Goal: Task Accomplishment & Management: Use online tool/utility

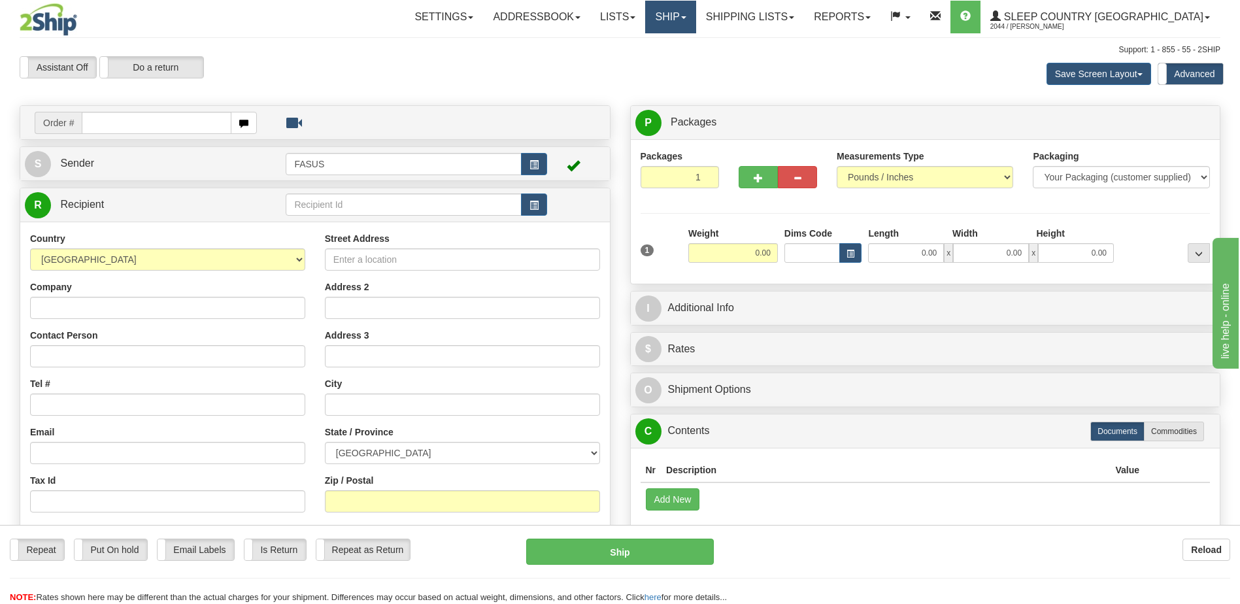
click at [696, 17] on link "Ship" at bounding box center [670, 17] width 50 height 33
click at [682, 62] on span "OnHold / Order Queue" at bounding box center [636, 63] width 92 height 10
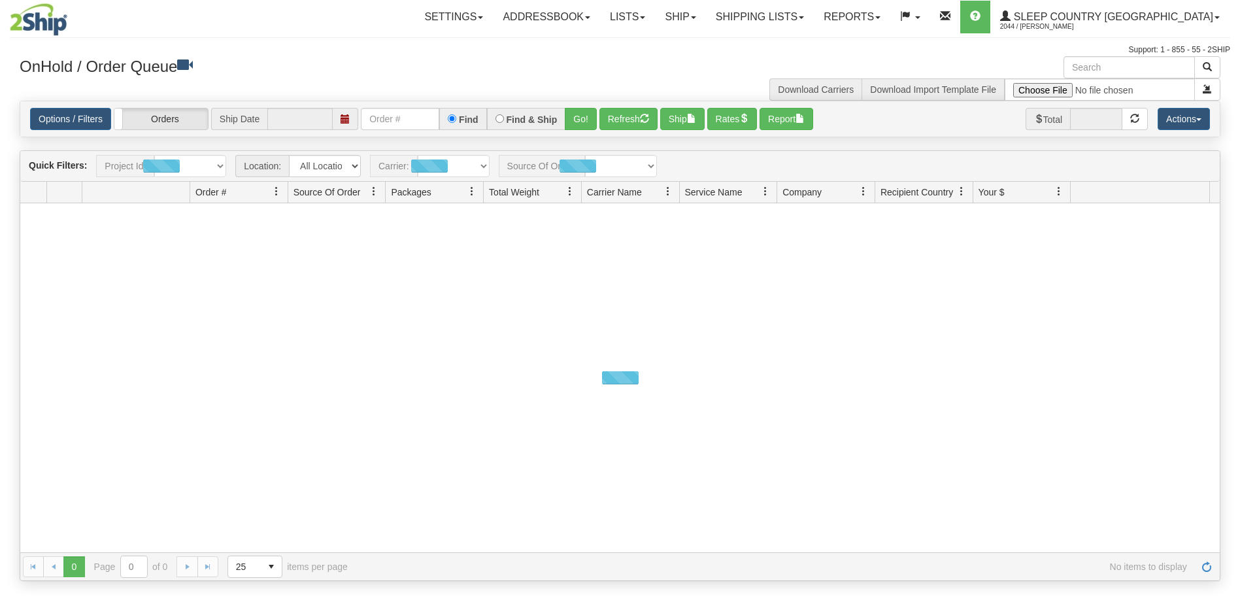
type input "[DATE]"
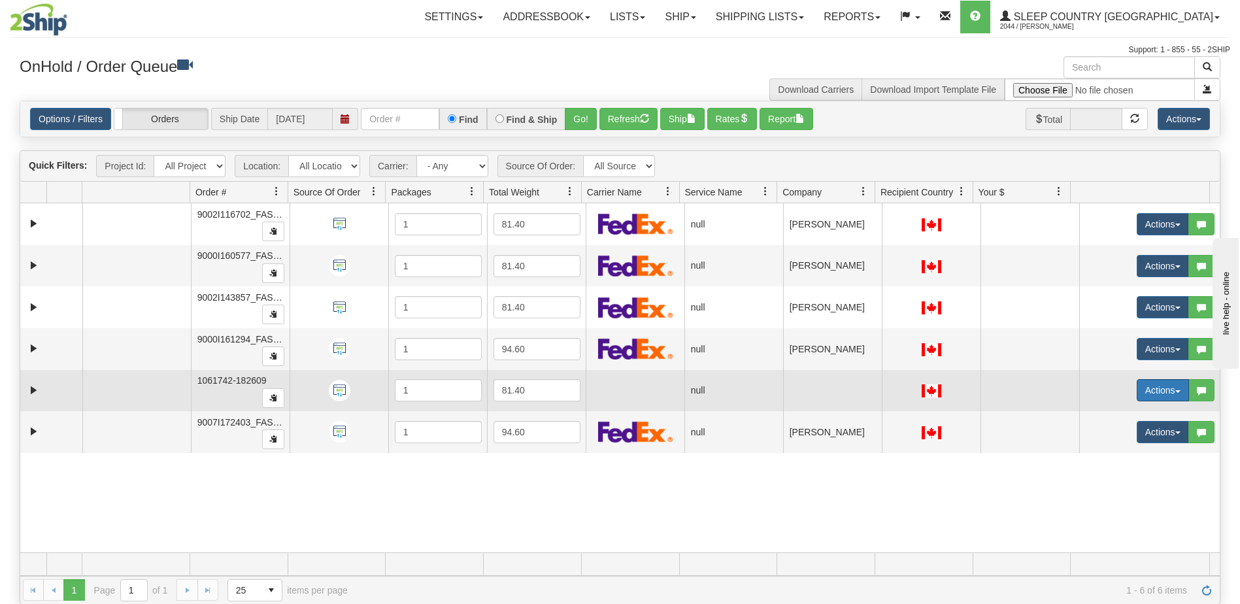
click at [1143, 394] on button "Actions" at bounding box center [1163, 390] width 52 height 22
click at [1096, 414] on span "Open" at bounding box center [1103, 415] width 31 height 10
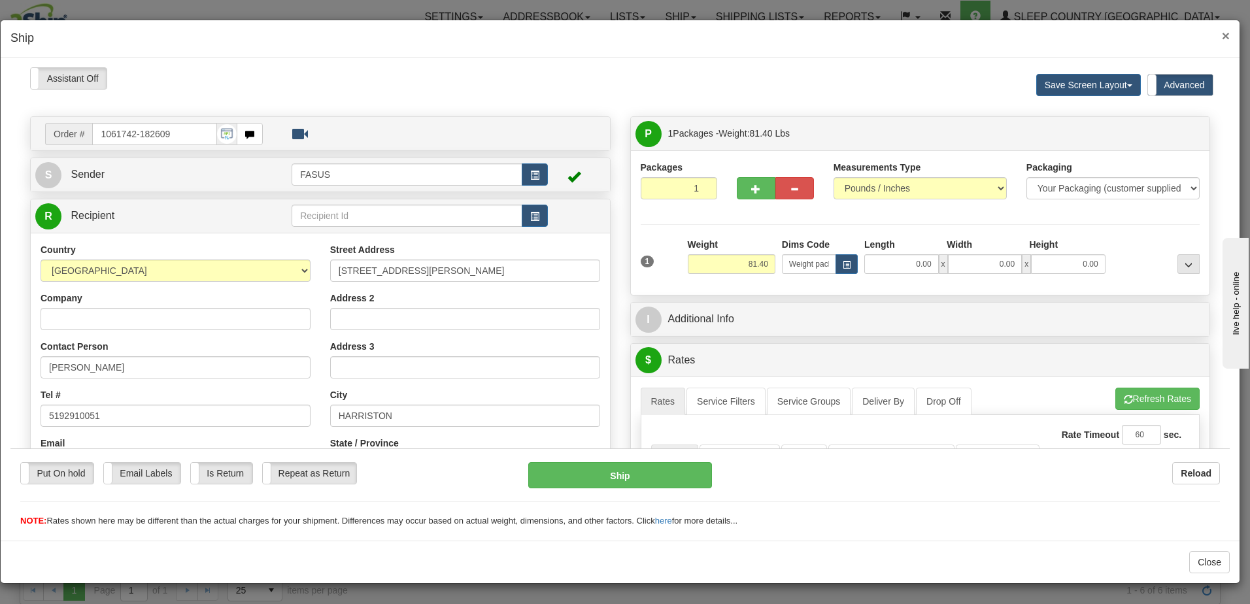
click at [1226, 37] on span "×" at bounding box center [1226, 35] width 8 height 15
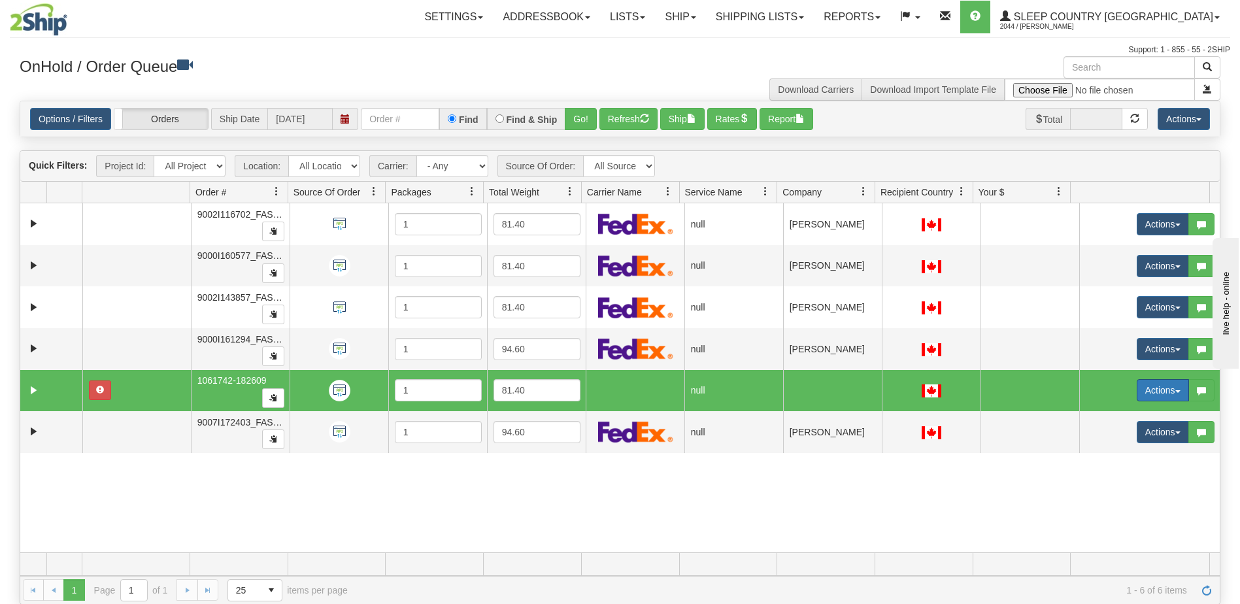
click at [1151, 391] on button "Actions" at bounding box center [1163, 390] width 52 height 22
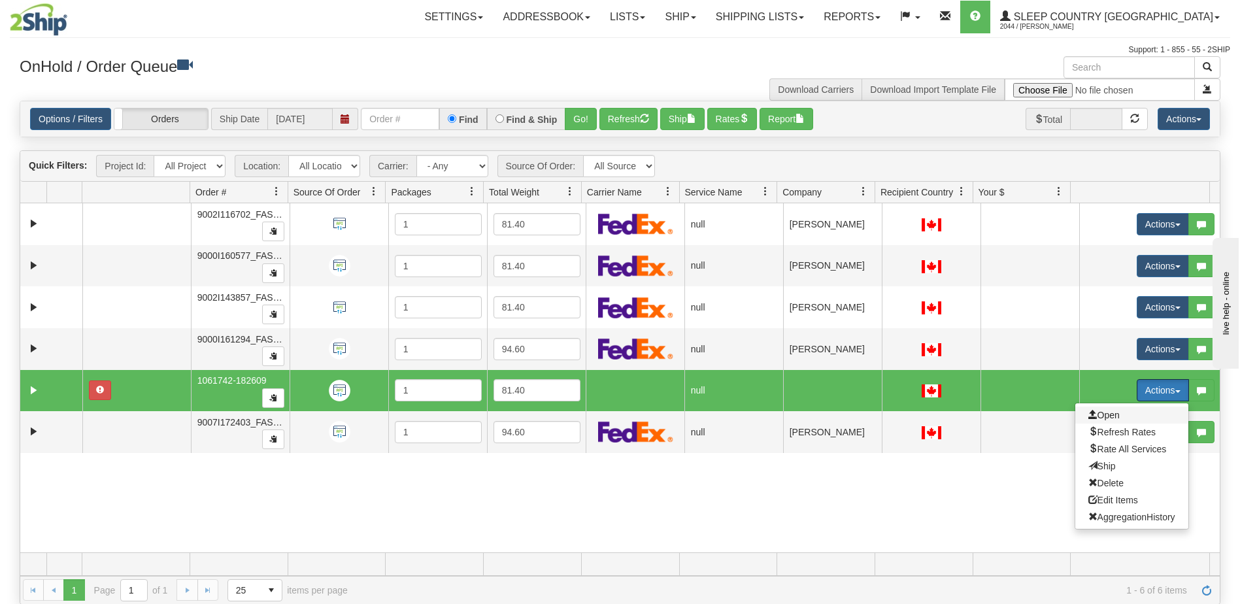
click at [1108, 415] on span "Open" at bounding box center [1103, 415] width 31 height 10
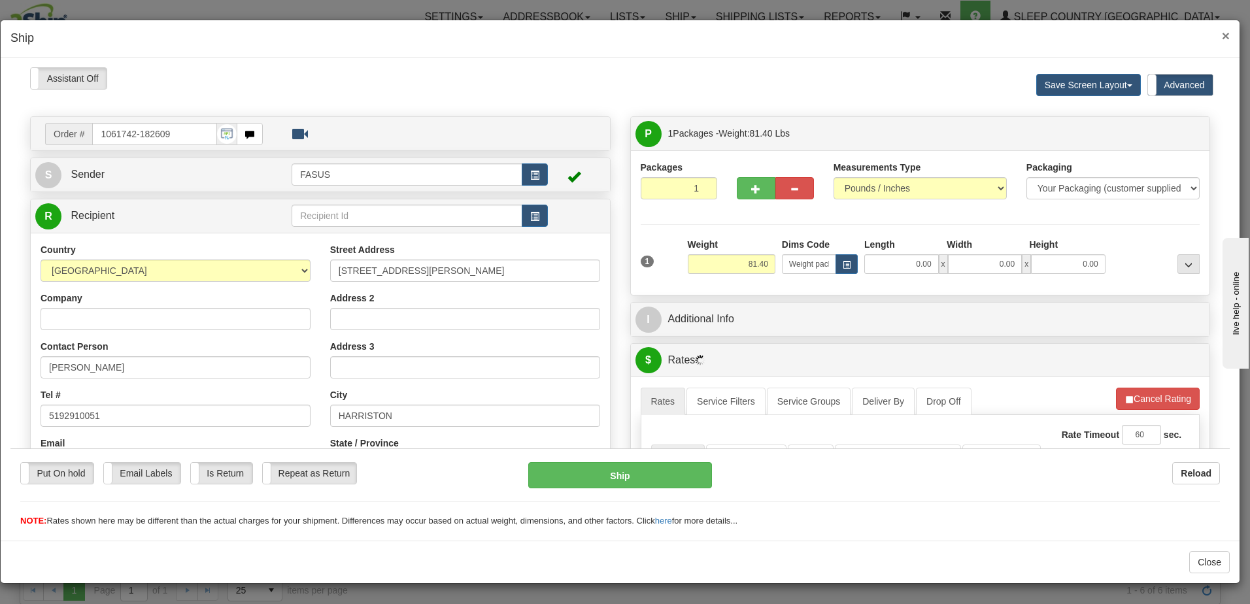
click at [1226, 33] on span "×" at bounding box center [1226, 35] width 8 height 15
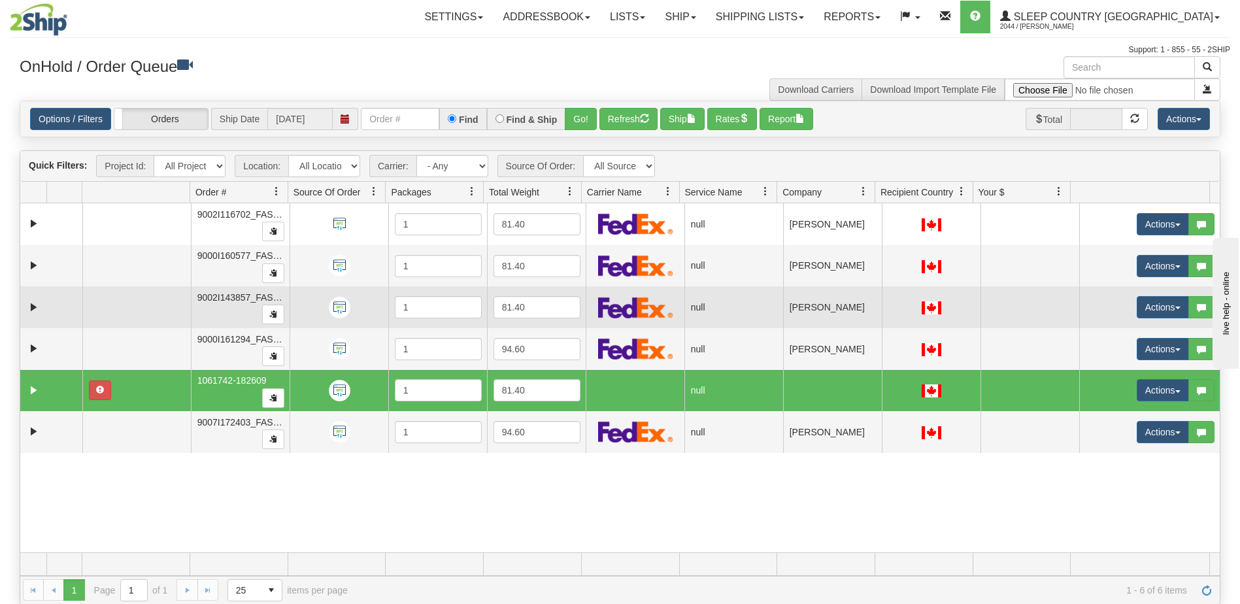
click at [832, 302] on td "JULIE COLLIN" at bounding box center [832, 307] width 99 height 42
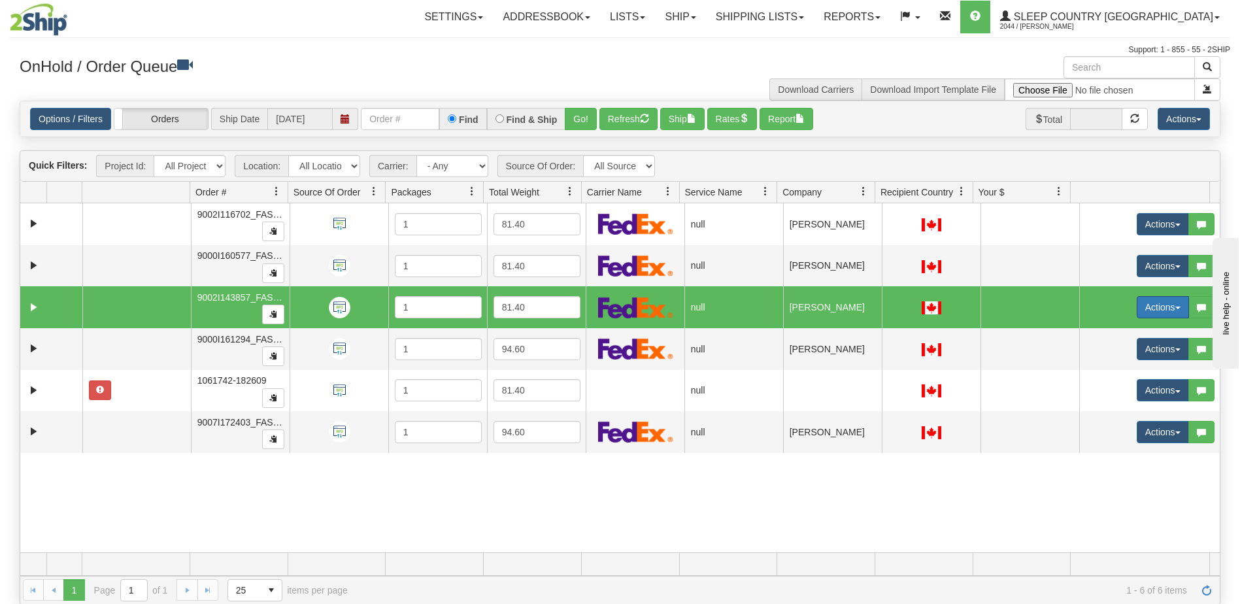
click at [1160, 305] on button "Actions" at bounding box center [1163, 307] width 52 height 22
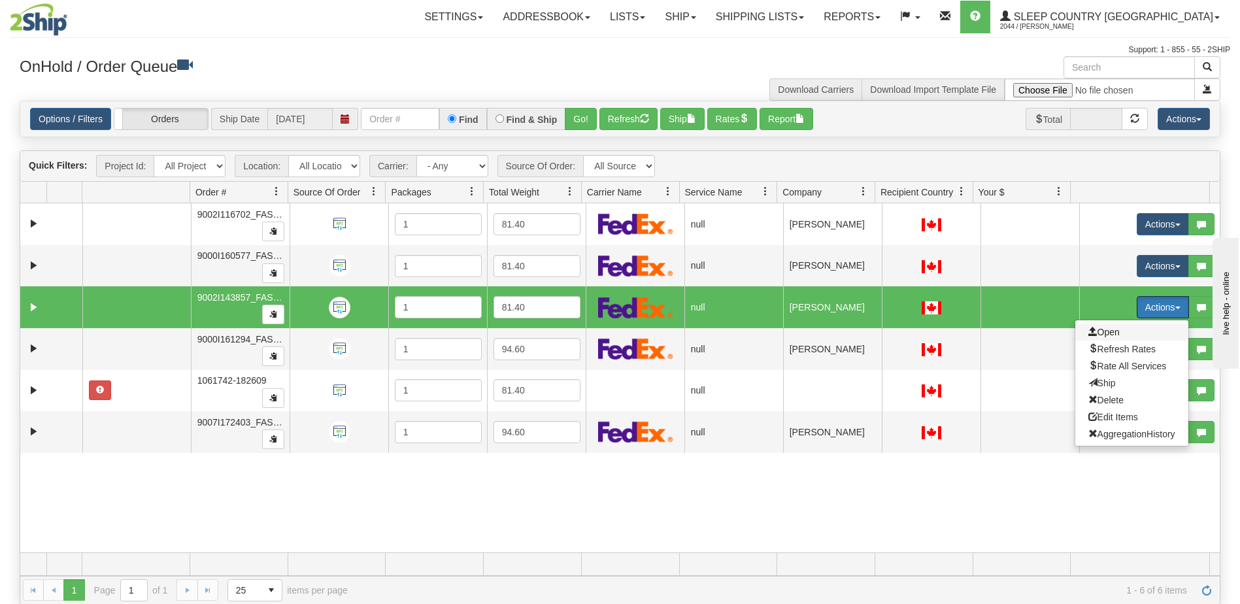
click at [1109, 334] on span "Open" at bounding box center [1103, 332] width 31 height 10
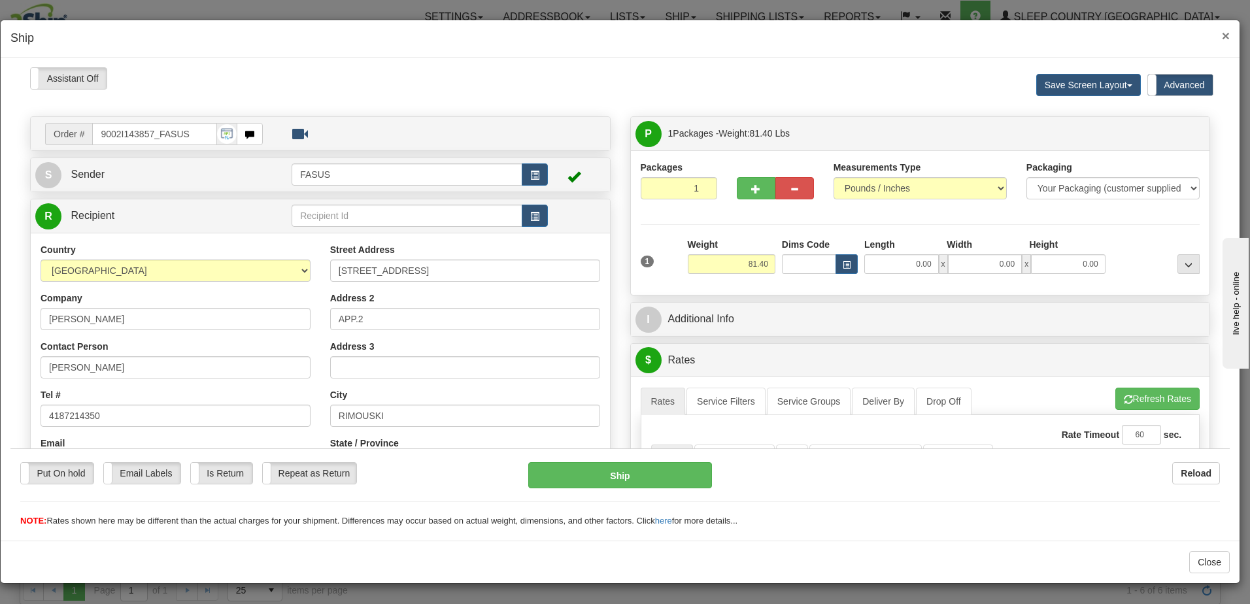
click at [1224, 35] on span "×" at bounding box center [1226, 35] width 8 height 15
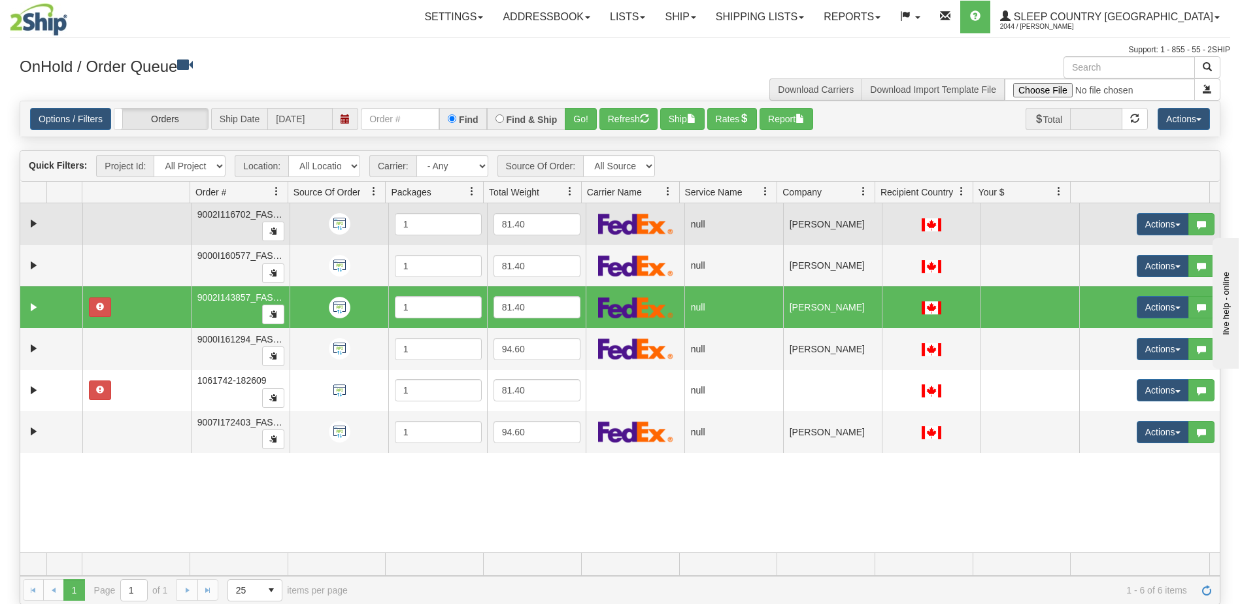
click at [993, 227] on td at bounding box center [1030, 224] width 99 height 42
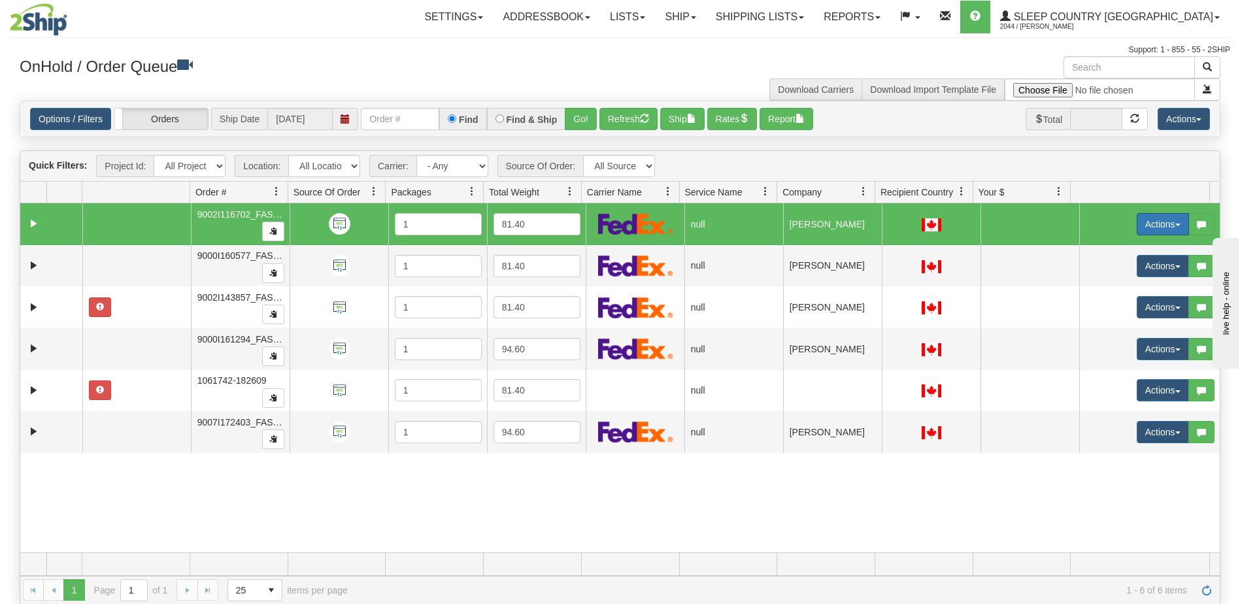
click at [1142, 222] on button "Actions" at bounding box center [1163, 224] width 52 height 22
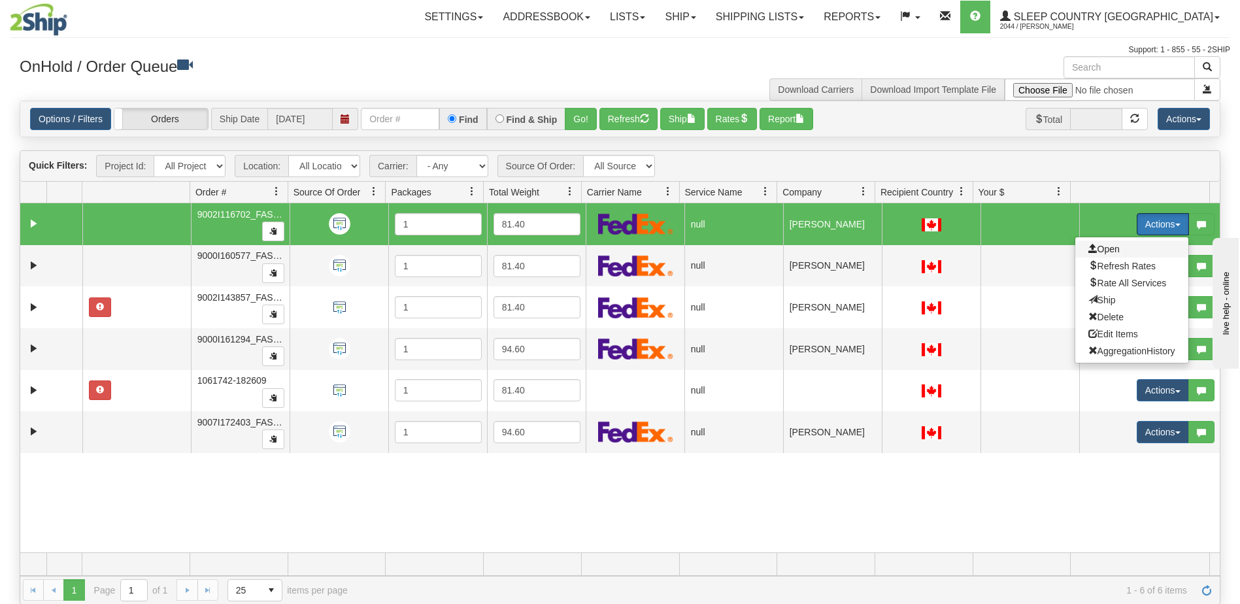
click at [1109, 245] on span "Open" at bounding box center [1103, 249] width 31 height 10
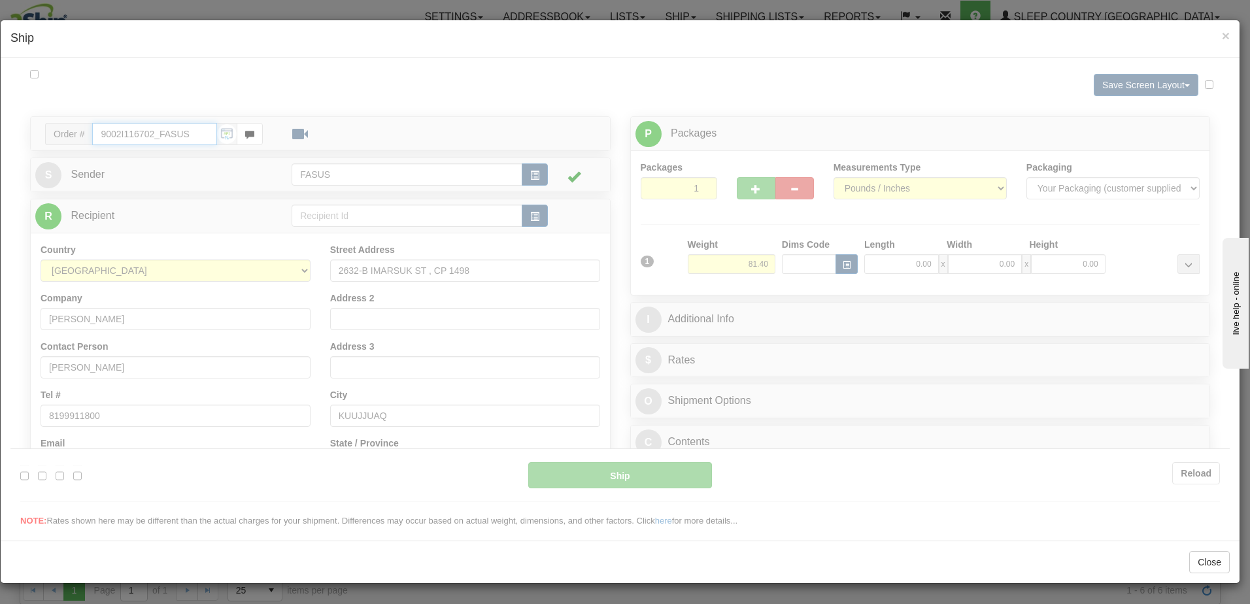
type input "08:06"
type input "16:00"
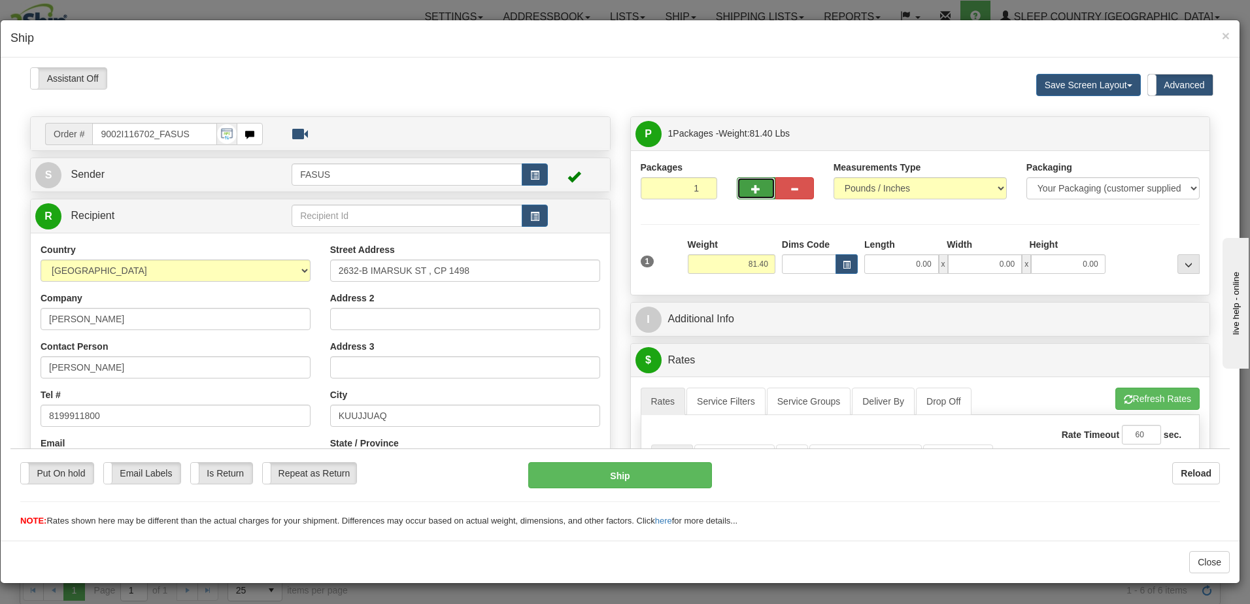
click at [752, 184] on span "button" at bounding box center [755, 188] width 9 height 8
type input "2"
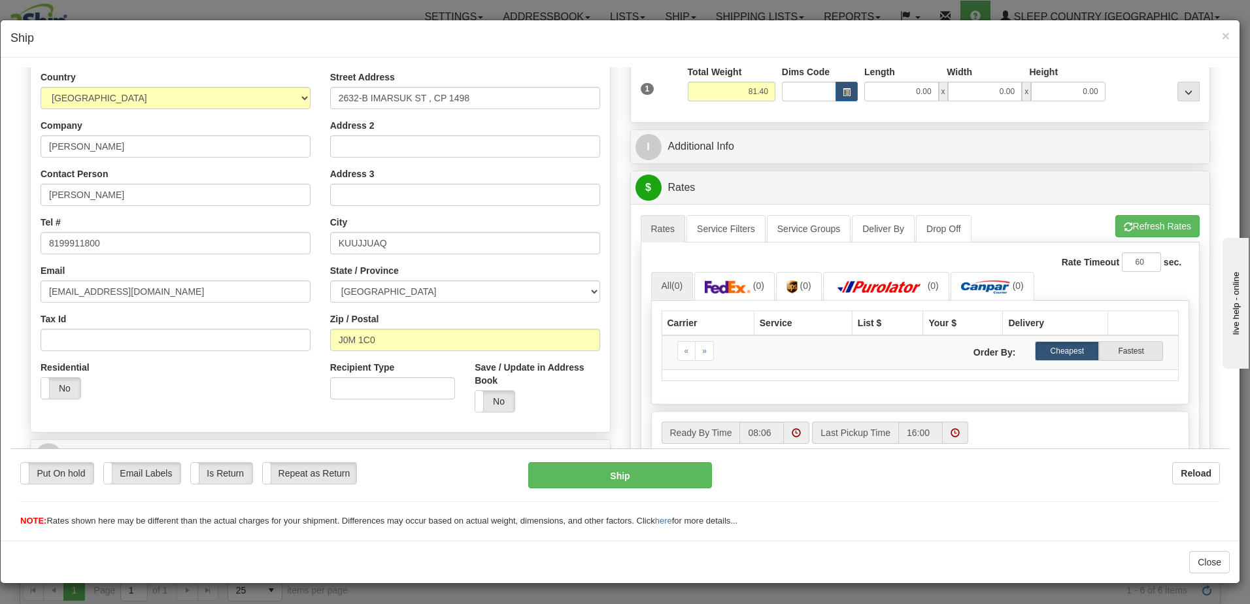
scroll to position [196, 0]
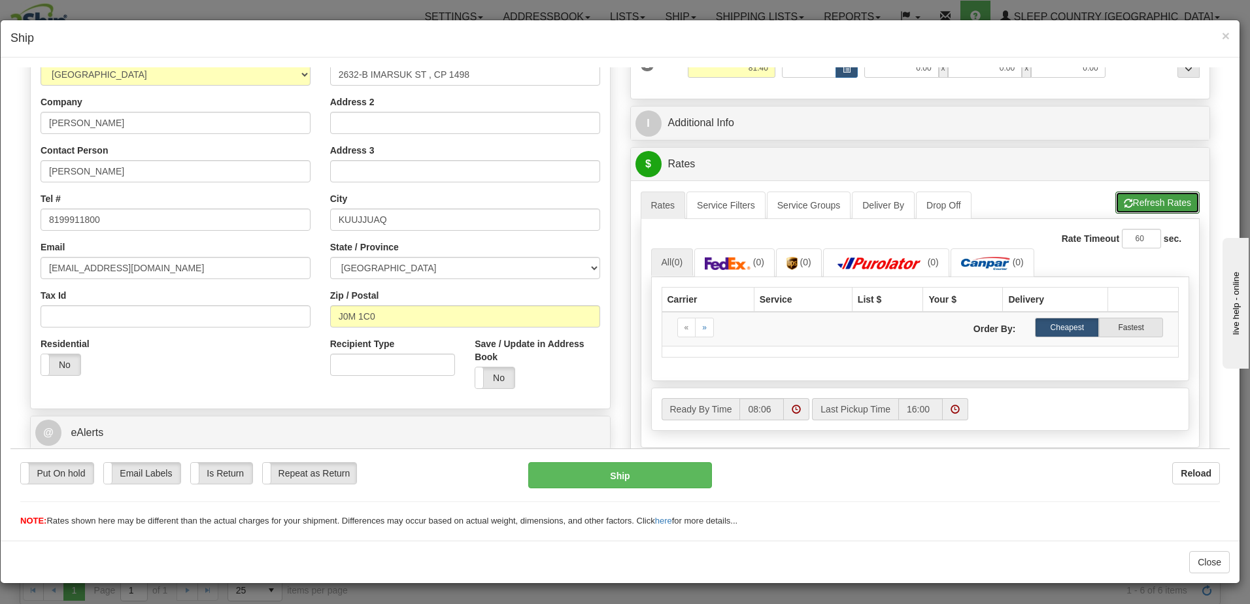
click at [1138, 199] on button "Refresh Rates" at bounding box center [1157, 202] width 84 height 22
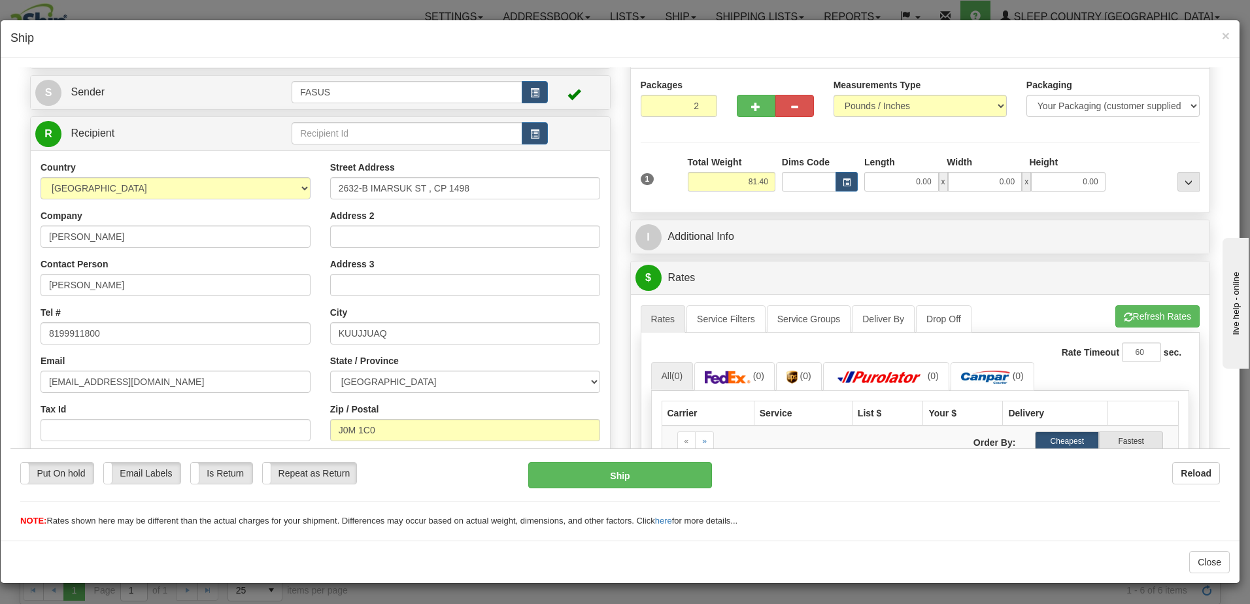
scroll to position [0, 0]
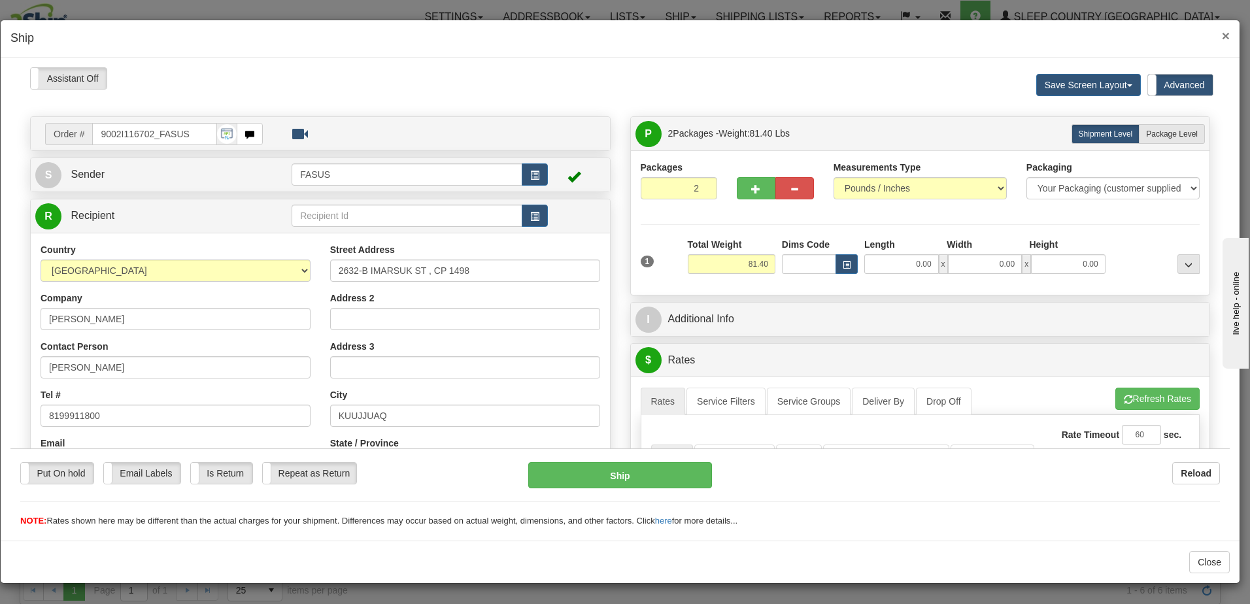
click at [1227, 32] on span "×" at bounding box center [1226, 35] width 8 height 15
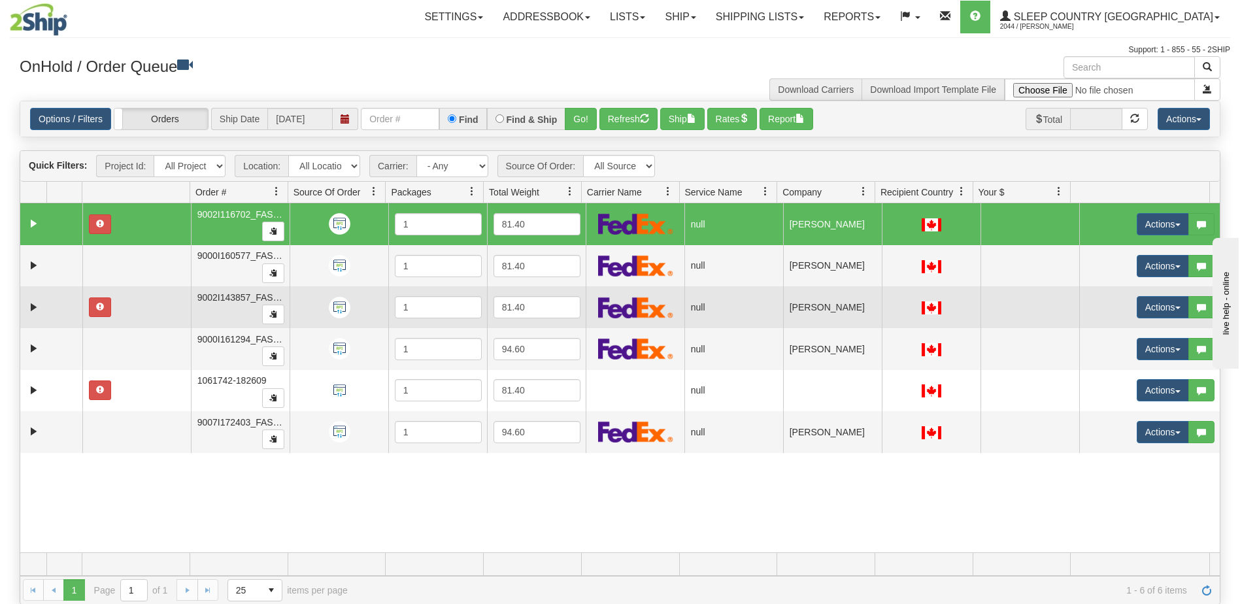
click at [849, 305] on td "JULIE COLLIN" at bounding box center [832, 307] width 99 height 42
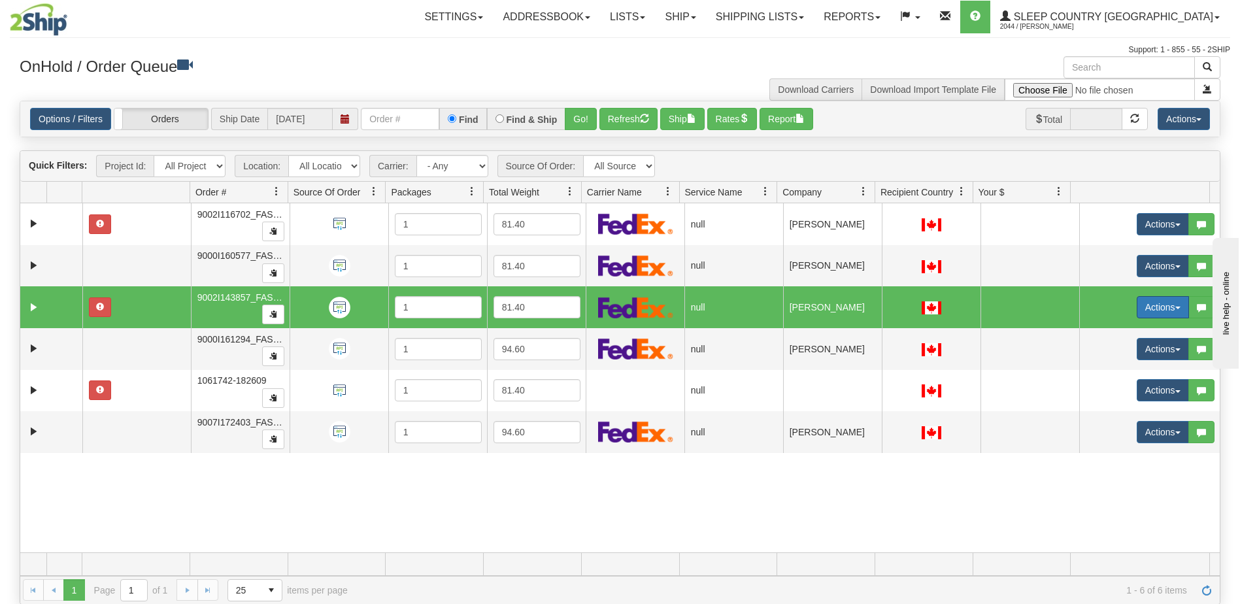
click at [1137, 304] on button "Actions" at bounding box center [1163, 307] width 52 height 22
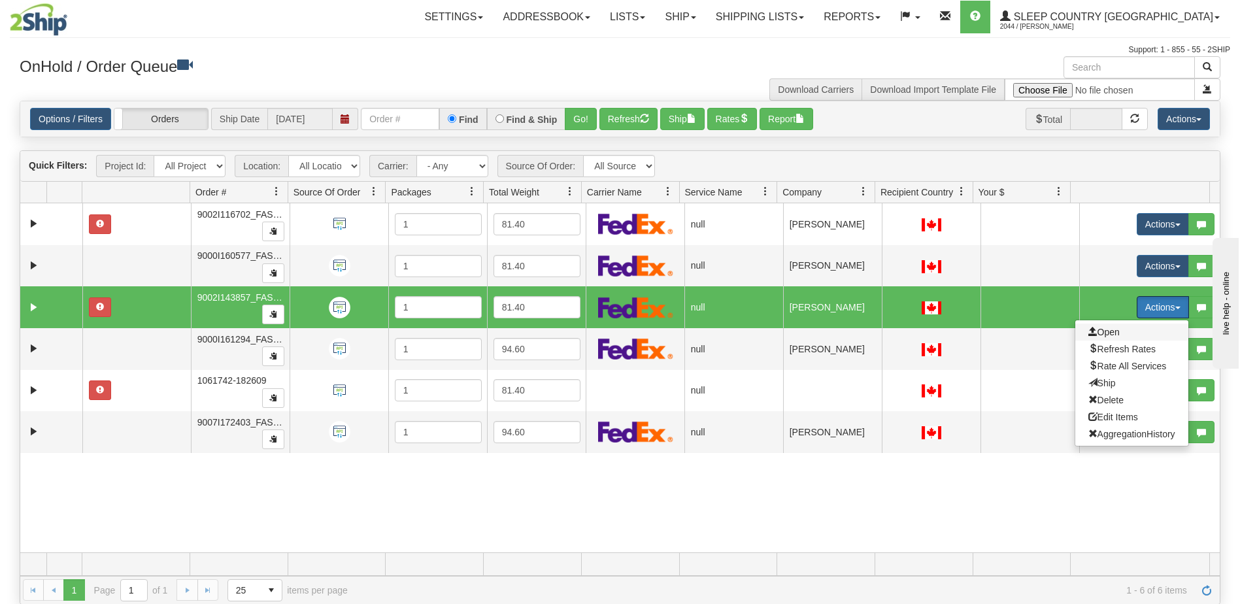
click at [1103, 333] on span "Open" at bounding box center [1103, 332] width 31 height 10
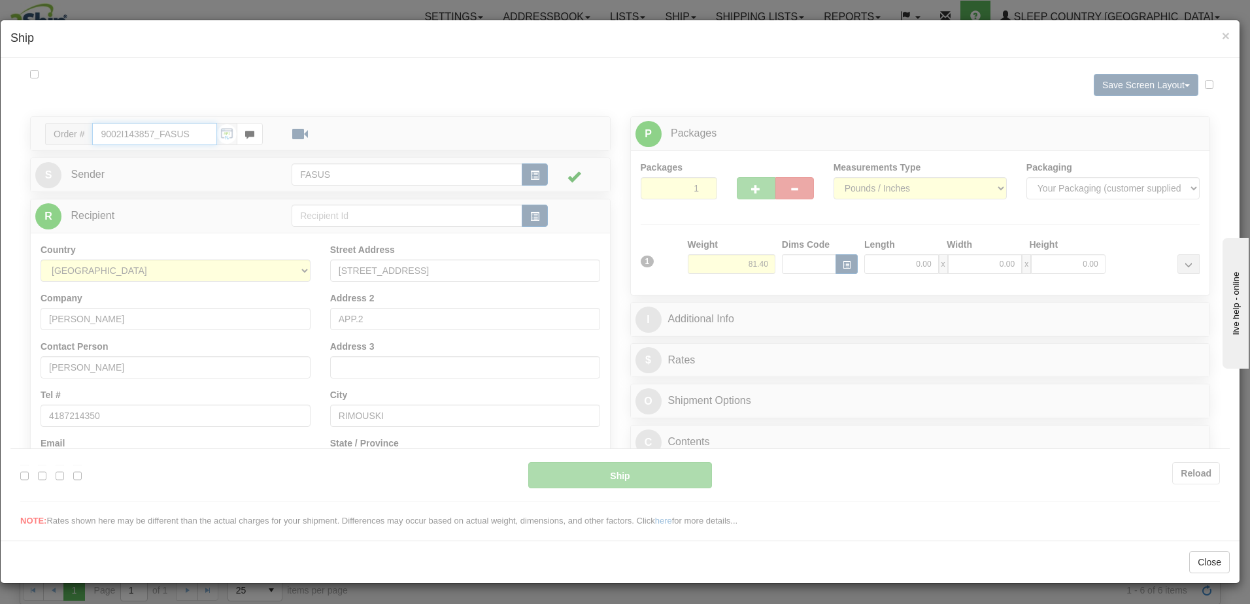
type input "08:07"
type input "16:00"
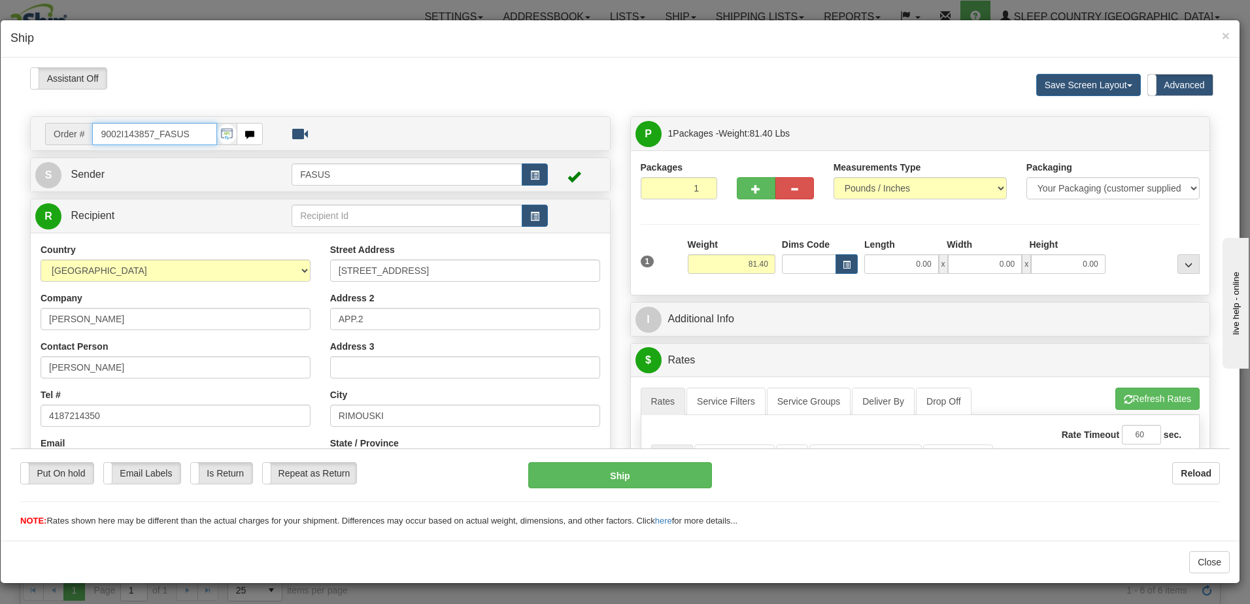
drag, startPoint x: 203, startPoint y: 127, endPoint x: 10, endPoint y: 189, distance: 201.8
click at [10, 122] on html "Please wait... Attention! Ok Add to Bidding... Preview Custom Documents Preview…" at bounding box center [619, 297] width 1219 height 460
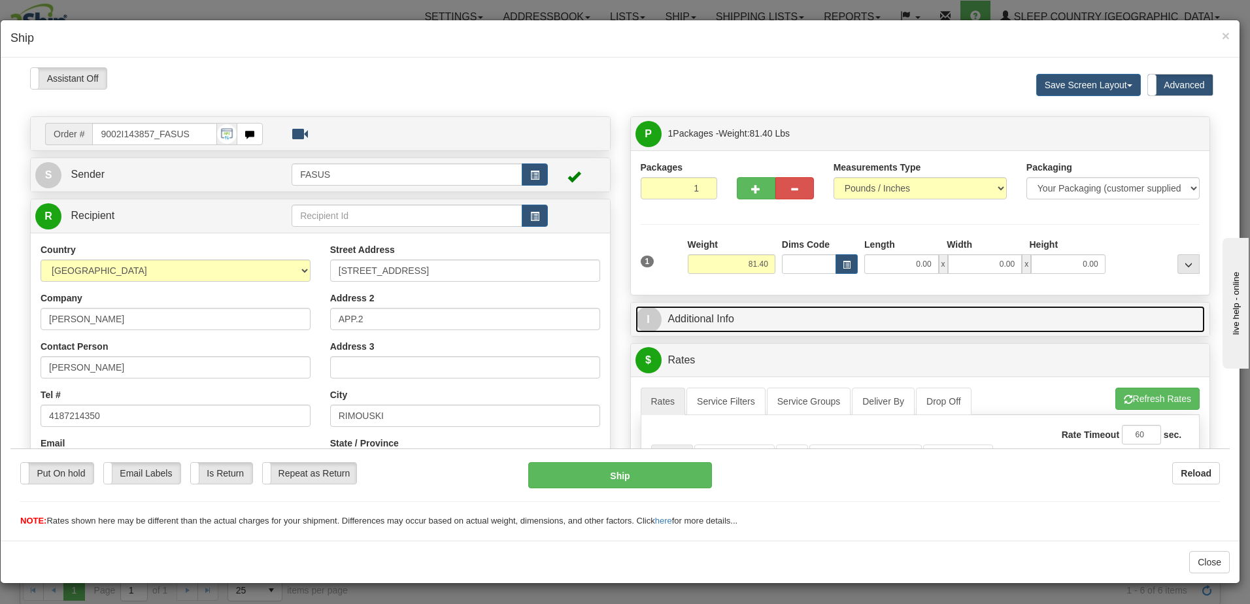
click at [954, 321] on link "I Additional Info" at bounding box center [920, 318] width 570 height 27
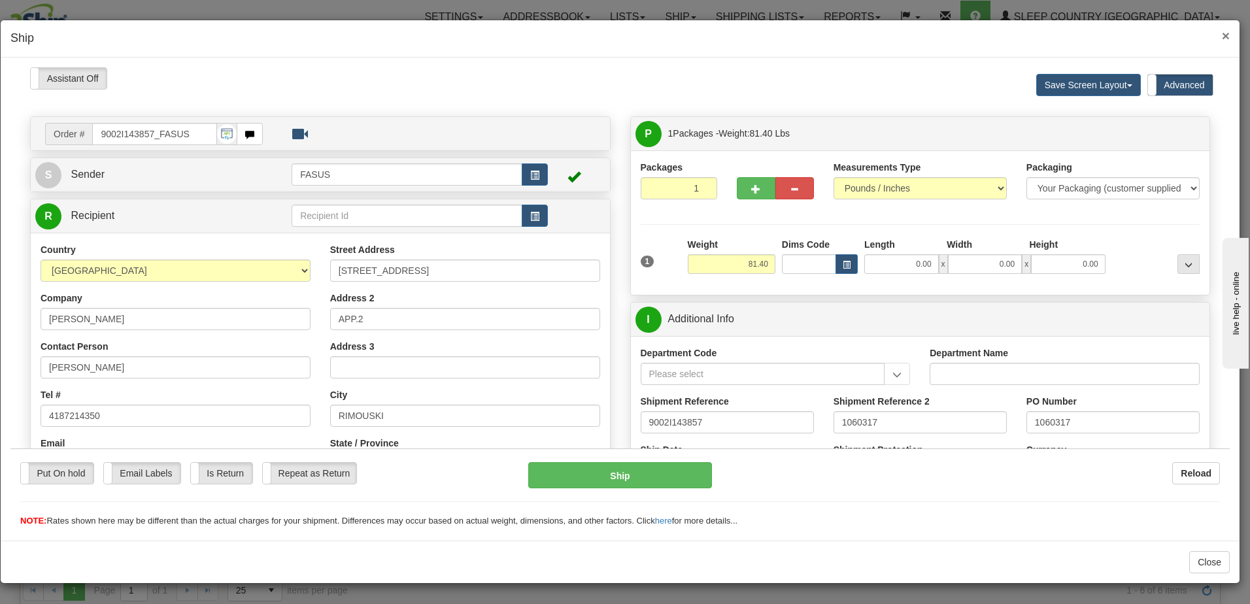
click at [1228, 35] on span "×" at bounding box center [1226, 35] width 8 height 15
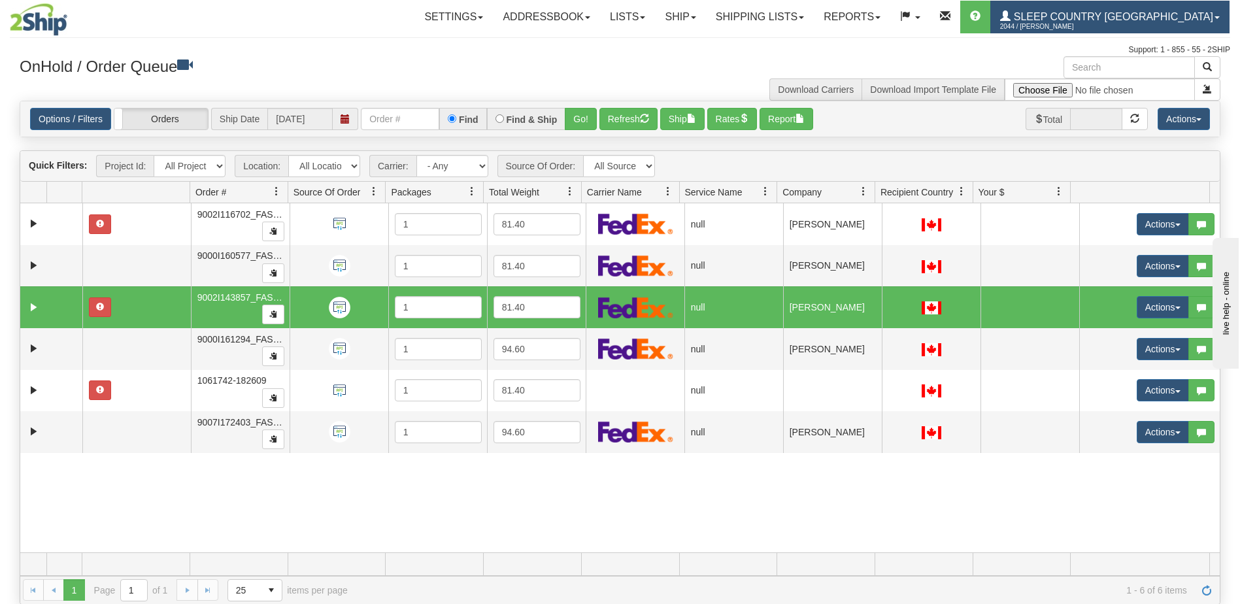
click at [1098, 21] on span "2044 / [PERSON_NAME]" at bounding box center [1049, 26] width 98 height 13
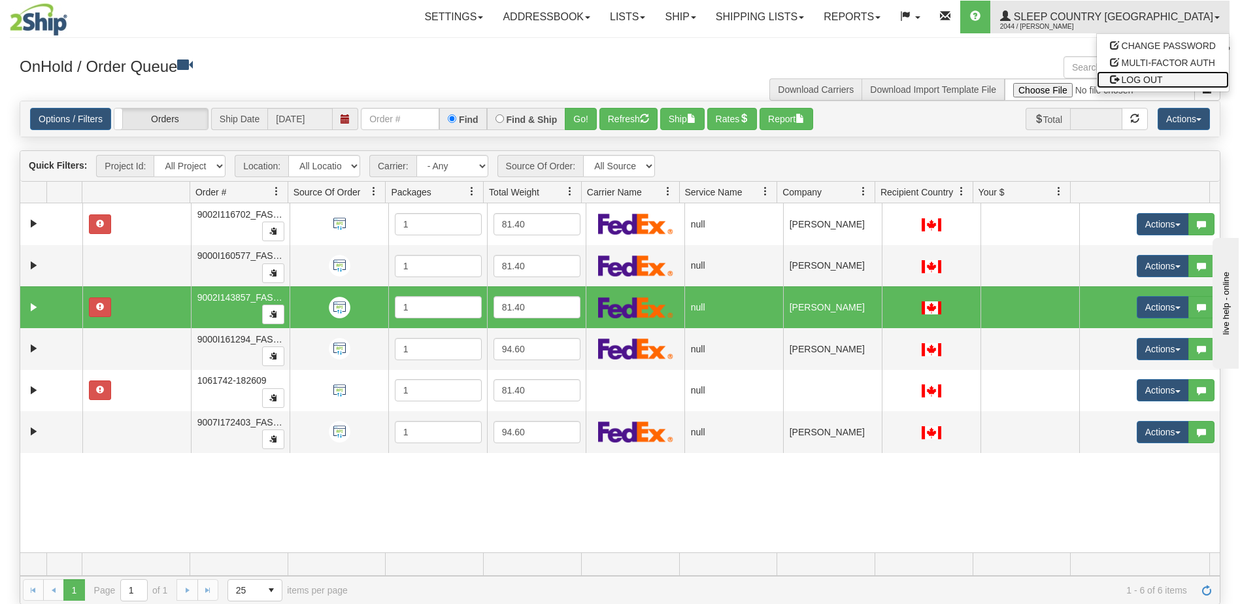
click at [1142, 77] on span "LOG OUT" at bounding box center [1142, 80] width 41 height 10
